Goal: Find specific page/section: Find specific page/section

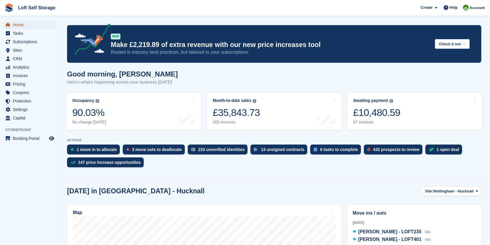
click at [24, 25] on span "Home" at bounding box center [30, 25] width 35 height 8
click at [17, 85] on span "Pricing" at bounding box center [30, 84] width 35 height 8
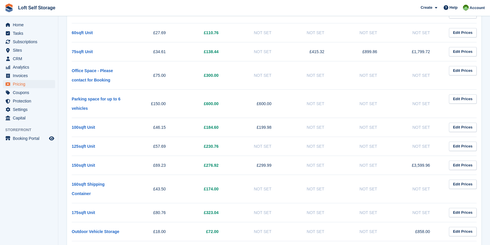
scroll to position [292, 0]
